Goal: Check status

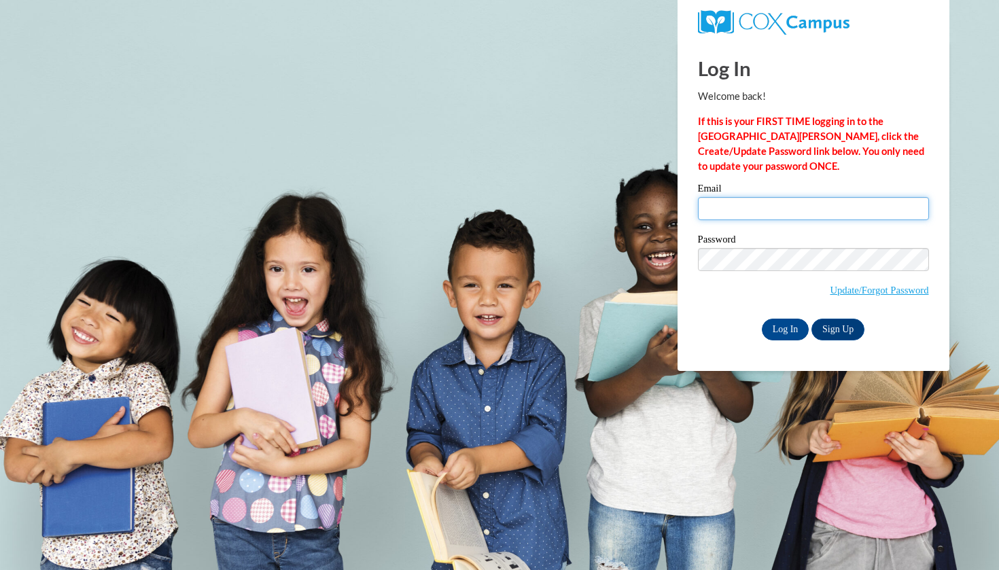
click at [747, 198] on input "Email" at bounding box center [813, 208] width 231 height 23
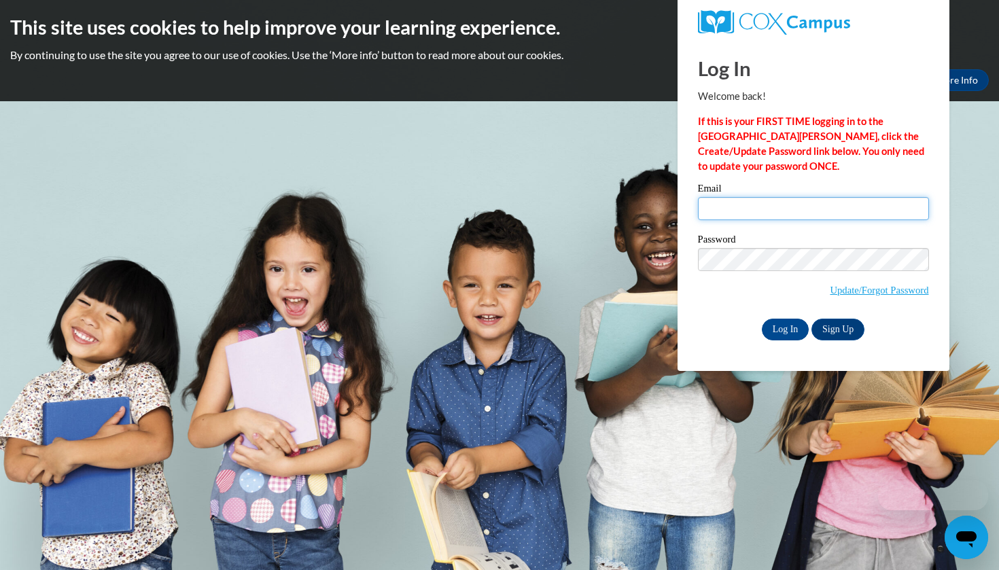
type input "[EMAIL_ADDRESS][DOMAIN_NAME]"
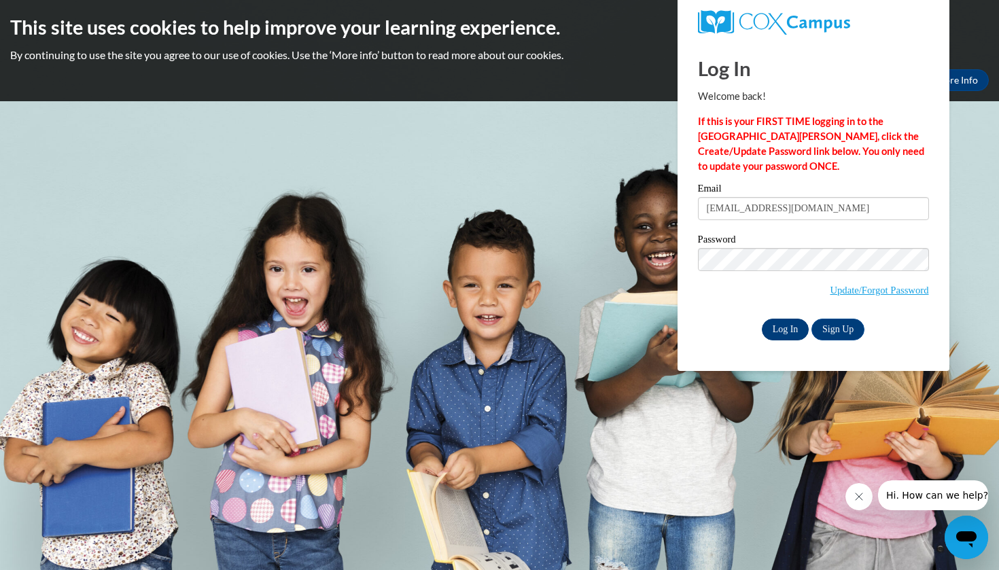
click at [780, 331] on input "Log In" at bounding box center [785, 330] width 48 height 22
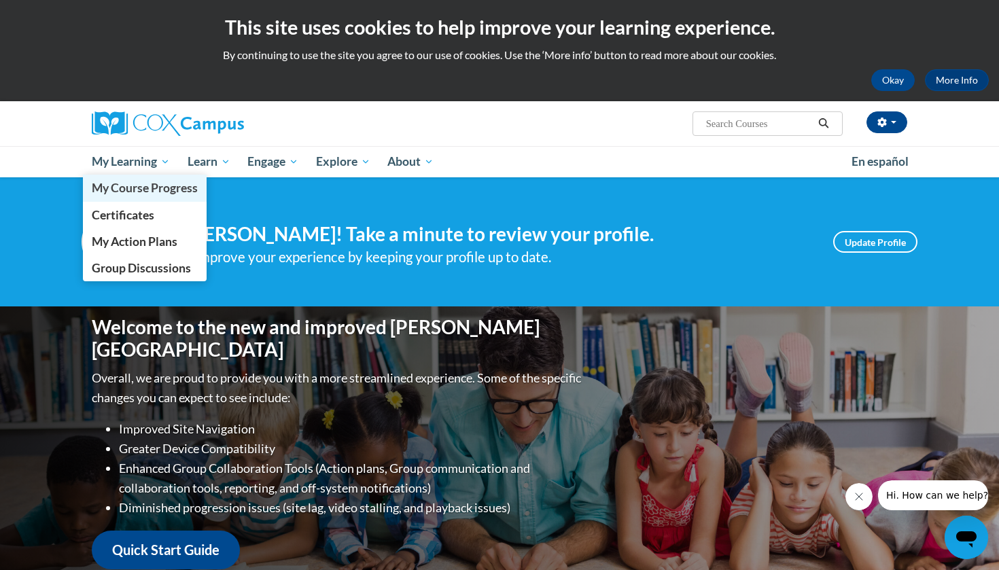
click at [139, 185] on span "My Course Progress" at bounding box center [145, 188] width 106 height 14
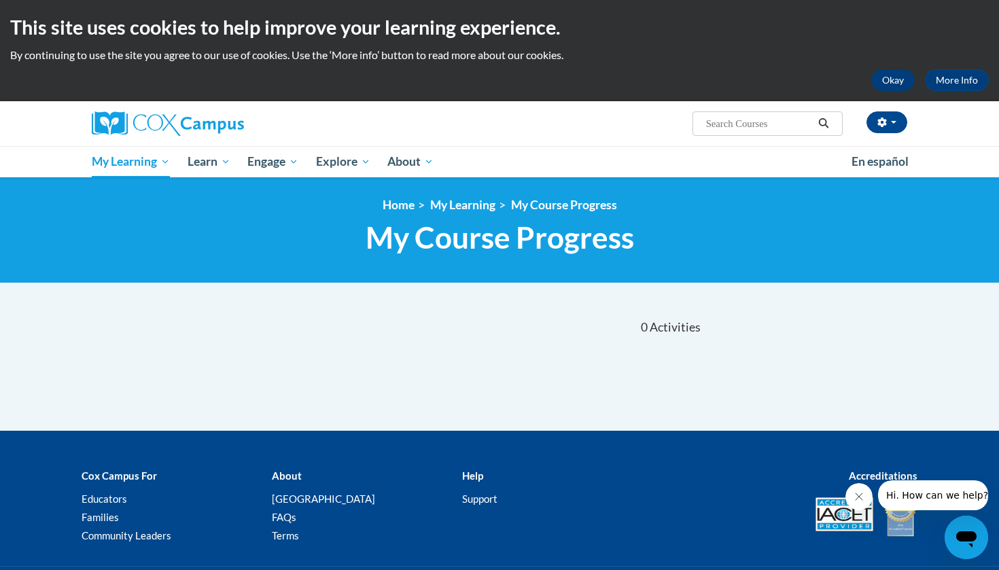
click at [881, 82] on button "Okay" at bounding box center [892, 80] width 43 height 22
